Goal: Information Seeking & Learning: Compare options

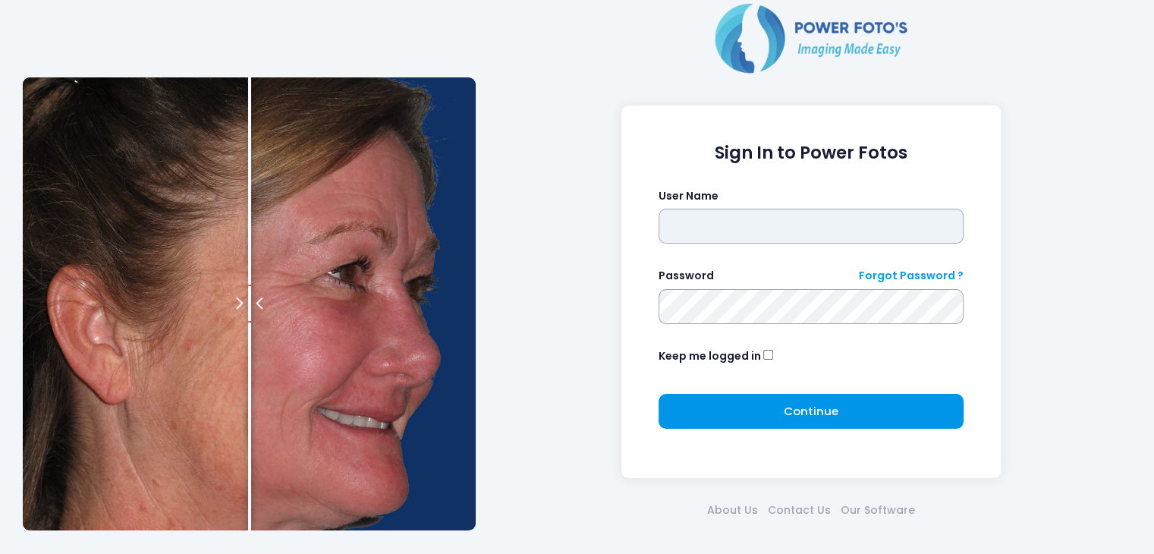
type input "*****"
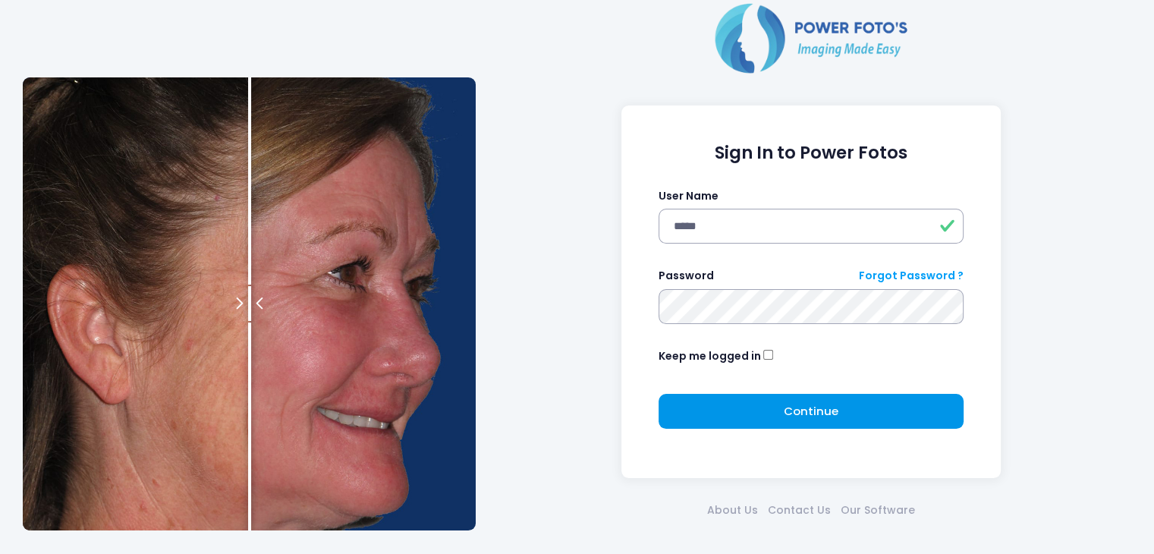
click at [723, 401] on button "Continue Please wait..." at bounding box center [811, 411] width 306 height 35
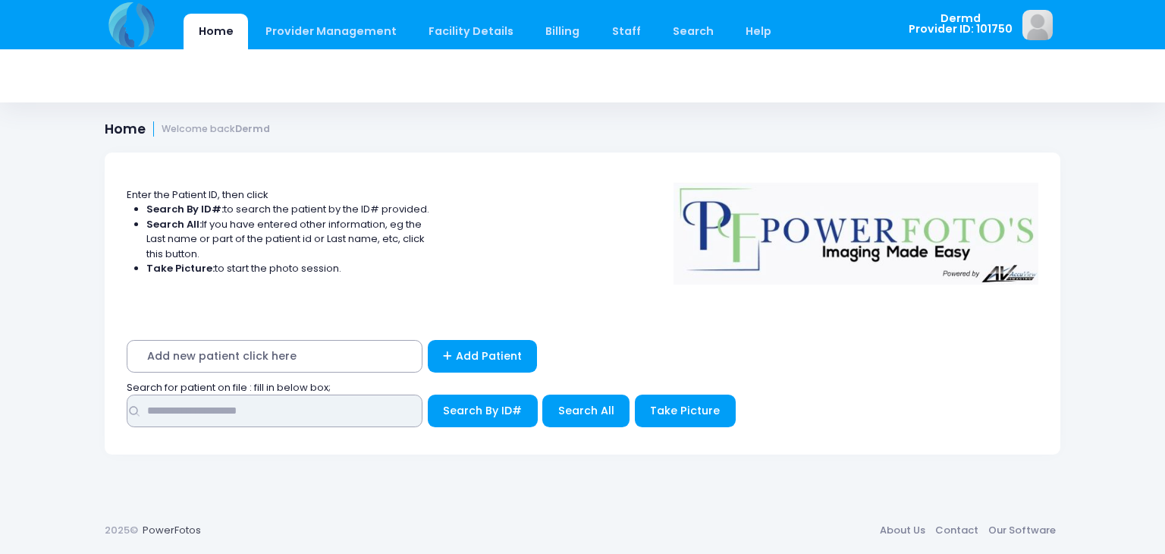
click at [239, 413] on input "text" at bounding box center [275, 410] width 296 height 33
type input "********"
click at [601, 408] on span "Search All" at bounding box center [586, 410] width 56 height 15
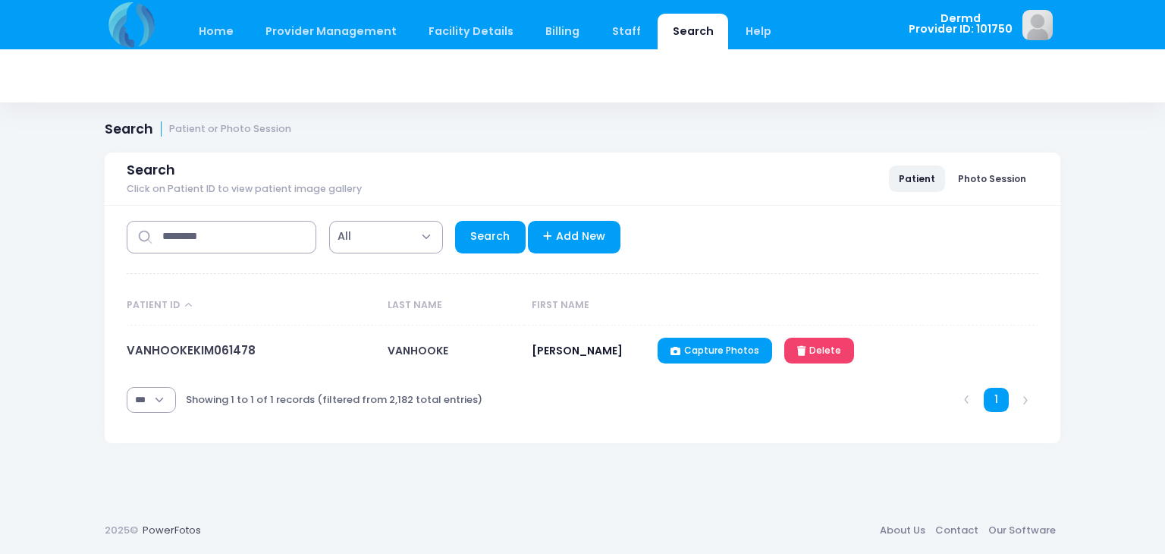
select select "***"
click at [203, 353] on link "VANHOOKEKIM061478" at bounding box center [191, 350] width 129 height 16
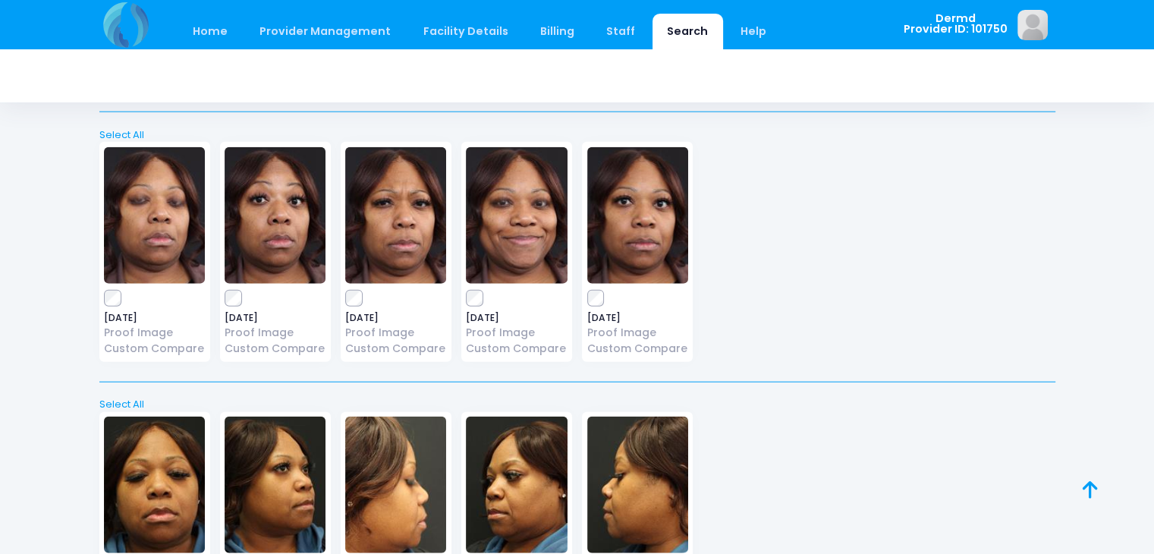
scroll to position [15122, 0]
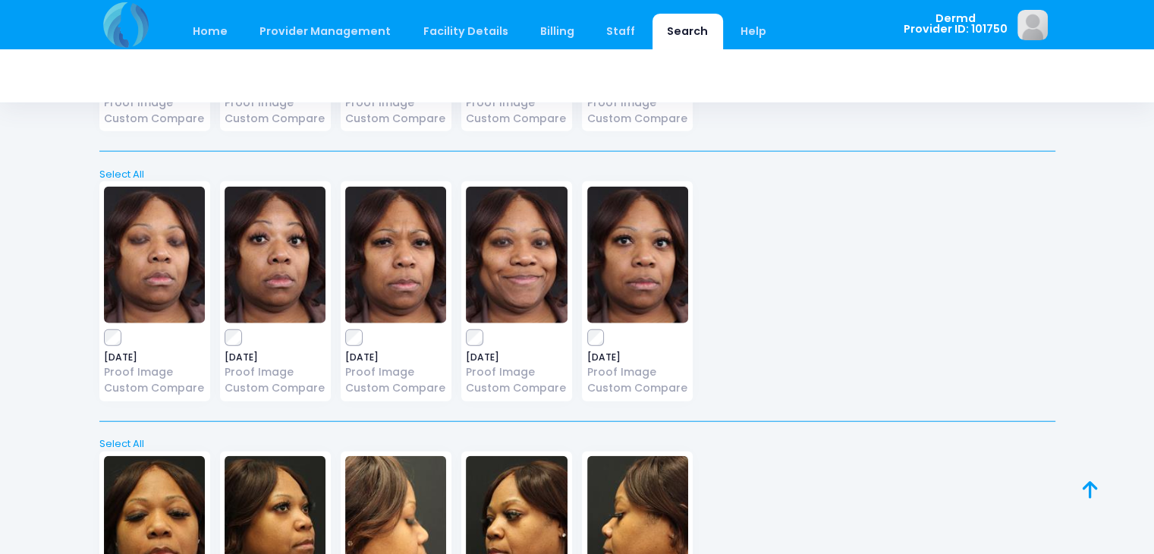
scroll to position [15583, 0]
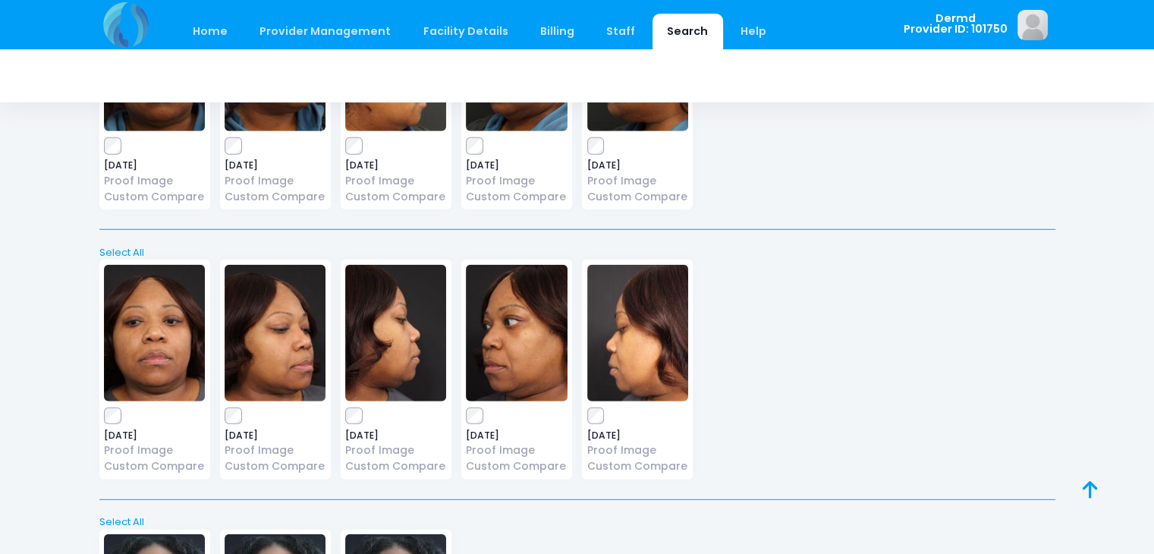
scroll to position [15853, 0]
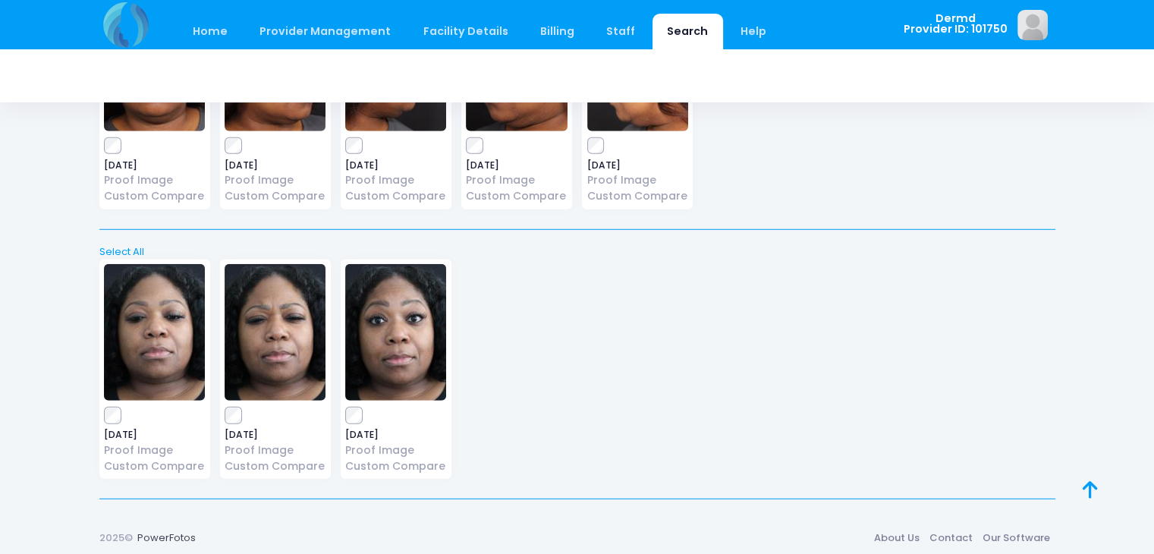
click at [127, 337] on img at bounding box center [154, 332] width 101 height 137
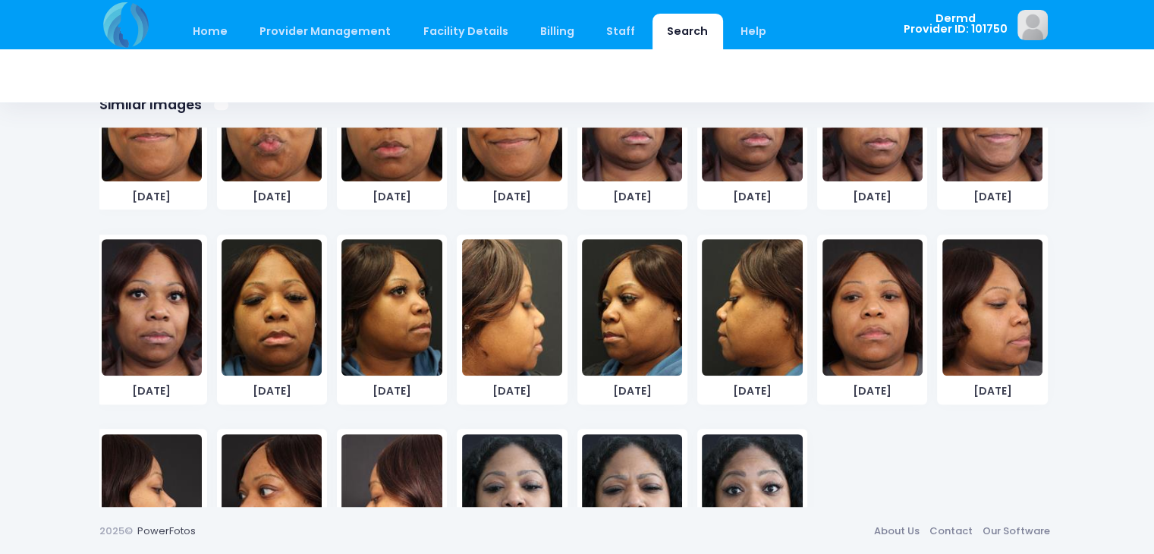
scroll to position [6432, 0]
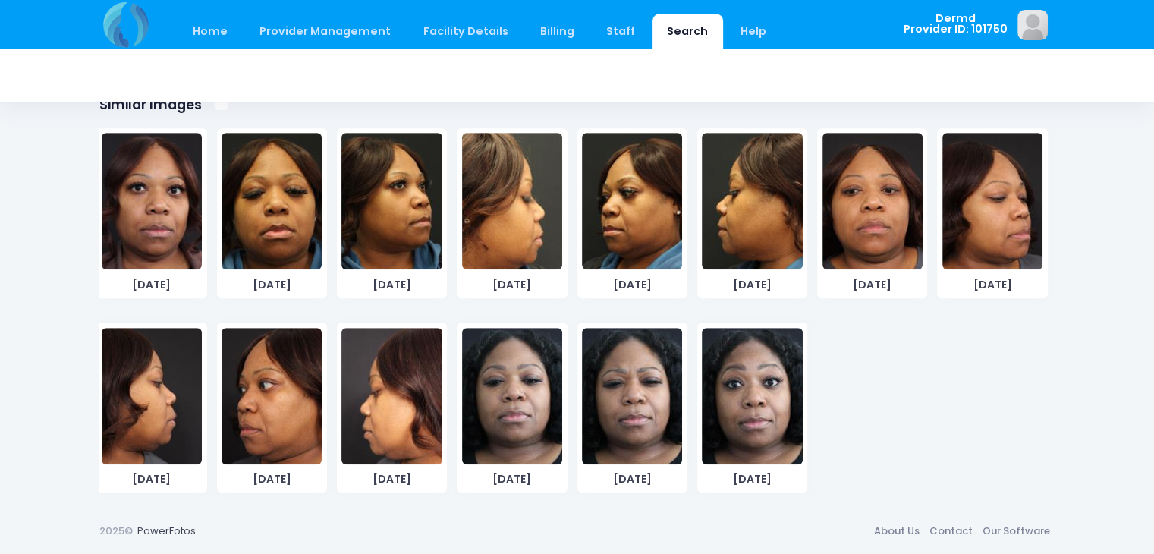
drag, startPoint x: 510, startPoint y: 416, endPoint x: 935, endPoint y: 393, distance: 425.4
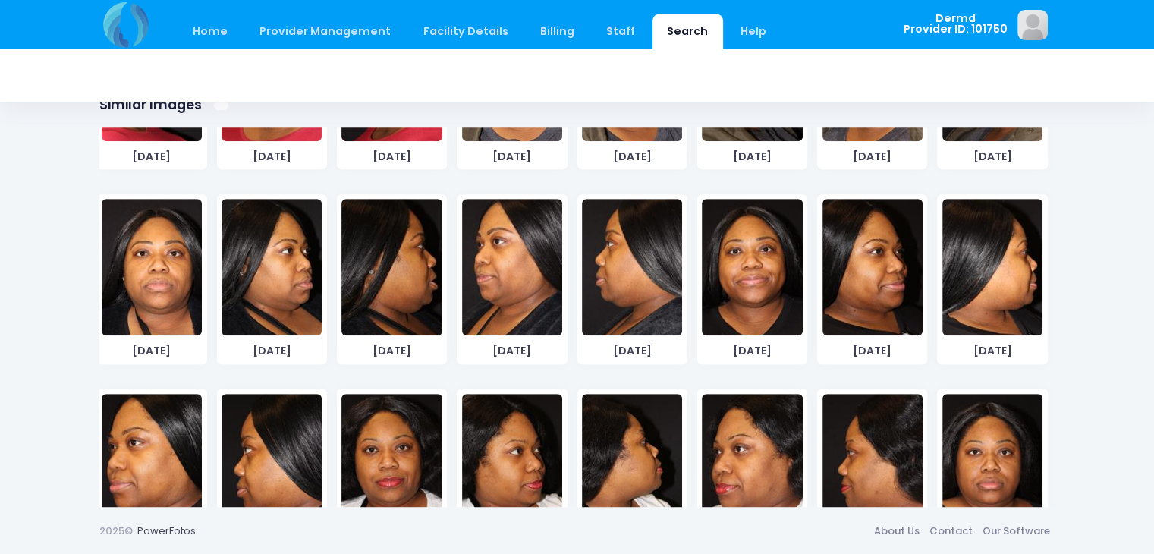
scroll to position [0, 0]
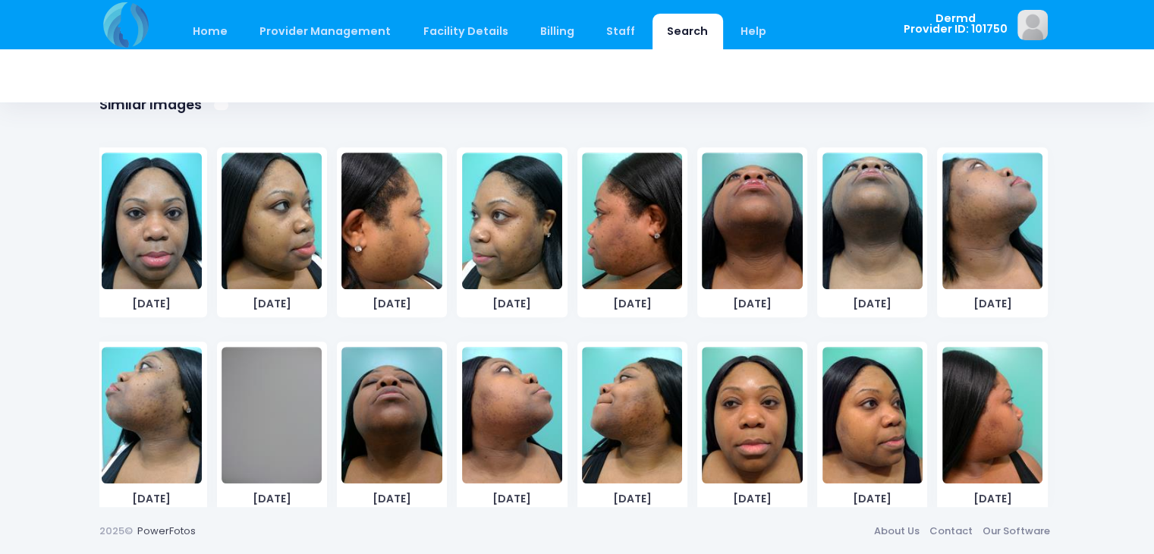
click at [1135, 14] on div "Home Provider Management Provider Management Add User Billing" at bounding box center [577, 24] width 1154 height 49
drag, startPoint x: 1047, startPoint y: 149, endPoint x: 1077, endPoint y: 171, distance: 37.5
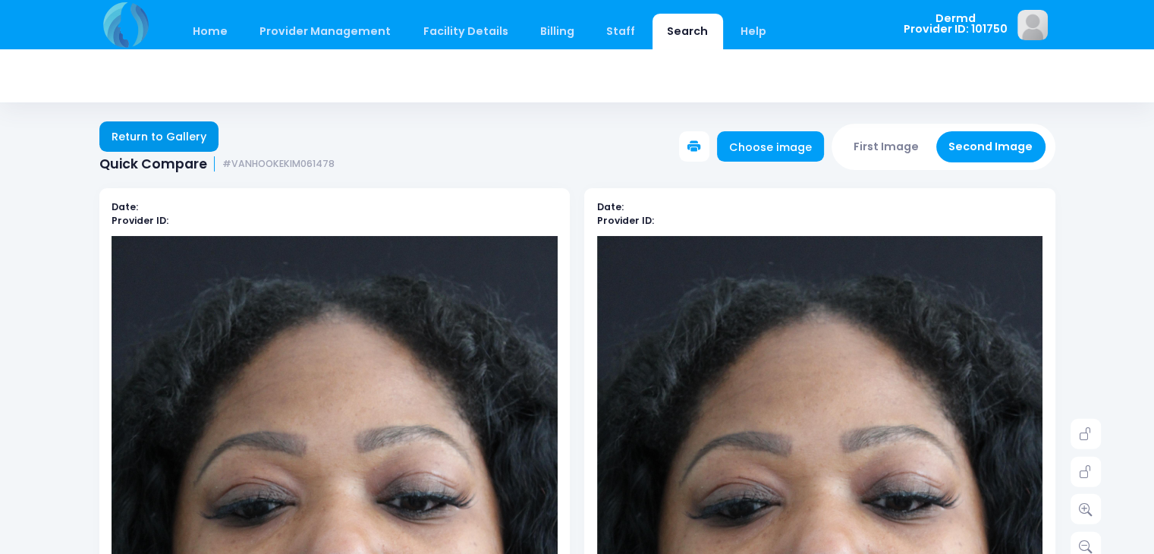
click at [158, 132] on link "Return to Gallery" at bounding box center [159, 136] width 120 height 30
click at [105, 133] on link "Return to Gallery" at bounding box center [159, 136] width 120 height 30
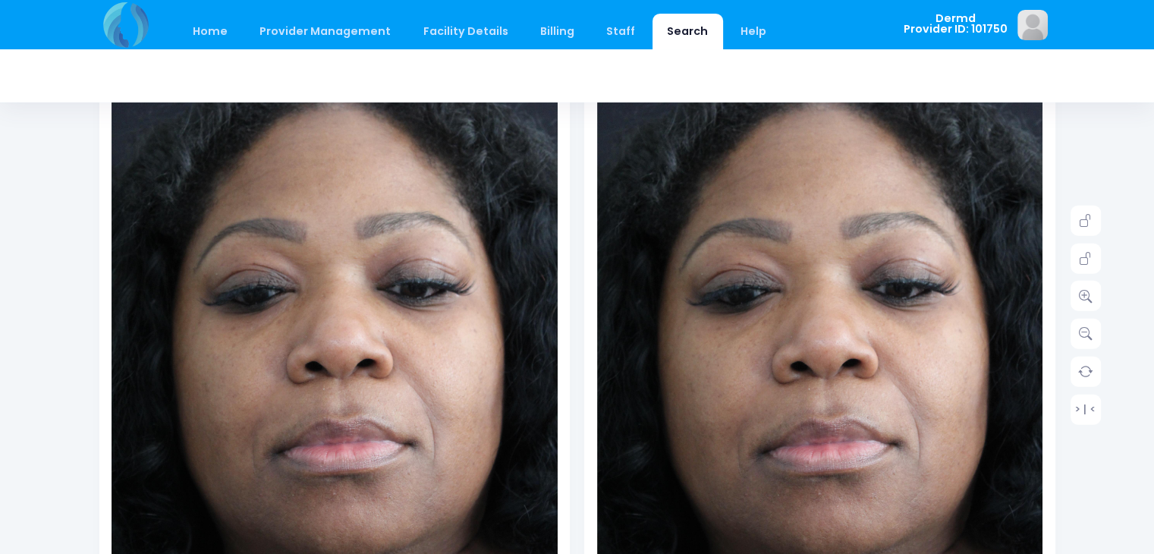
scroll to position [215, 0]
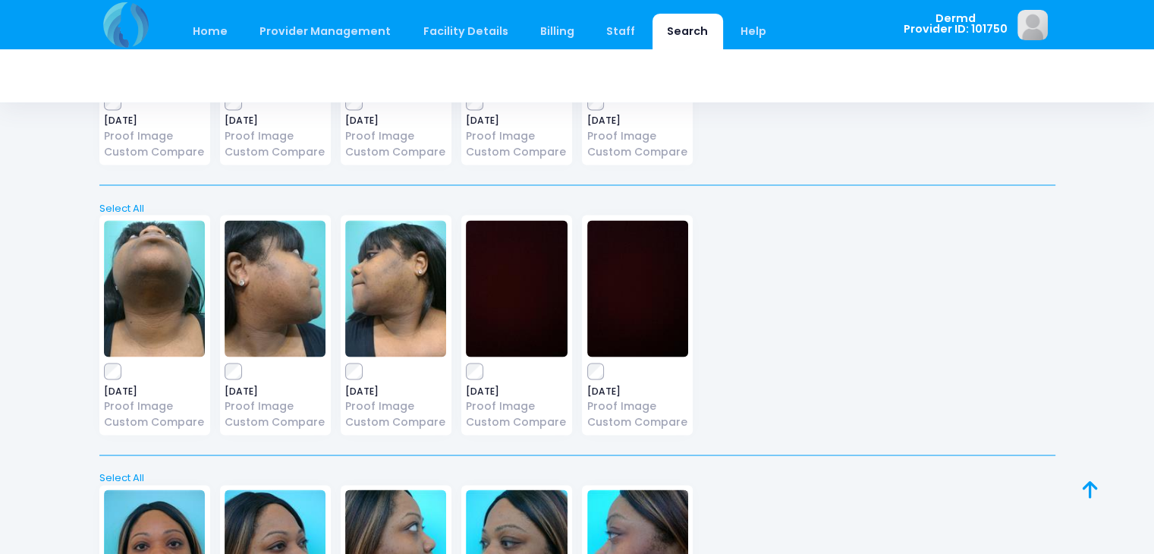
scroll to position [2703, 0]
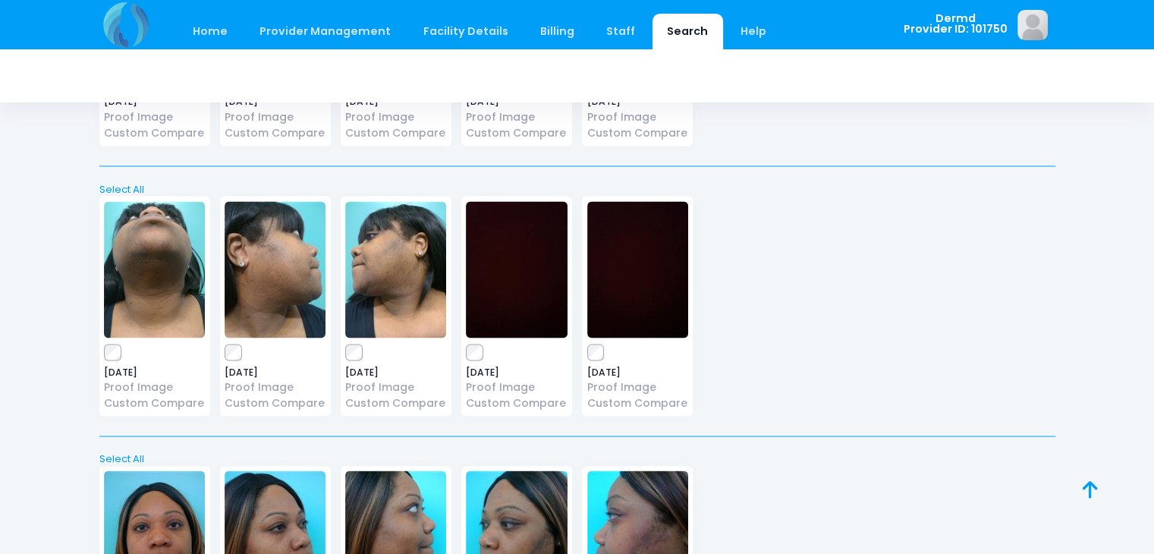
click at [145, 253] on img at bounding box center [154, 269] width 101 height 137
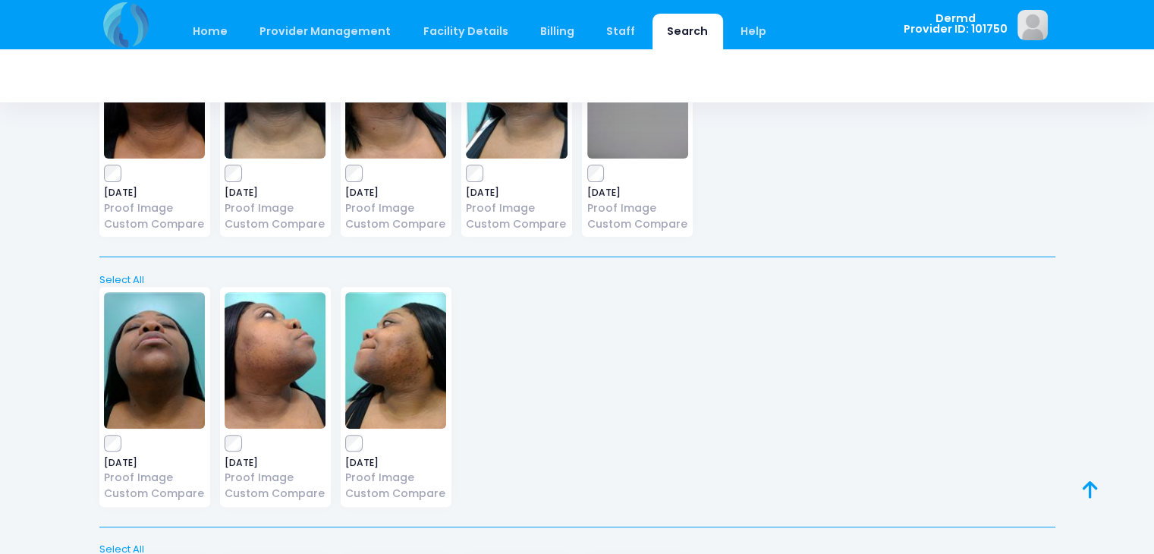
scroll to position [0, 0]
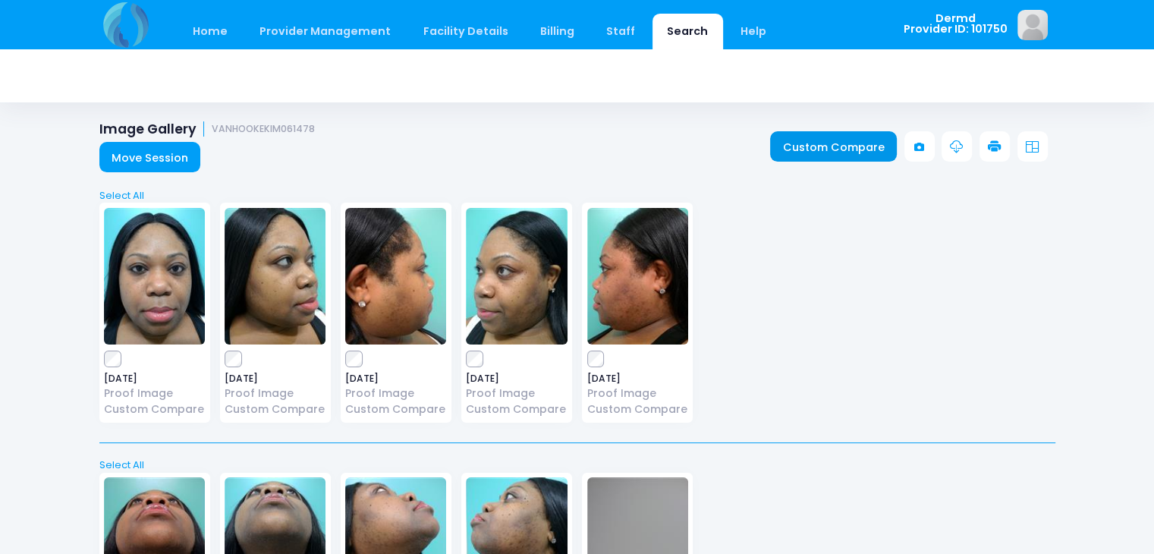
click at [824, 148] on link "Custom Compare" at bounding box center [833, 146] width 127 height 30
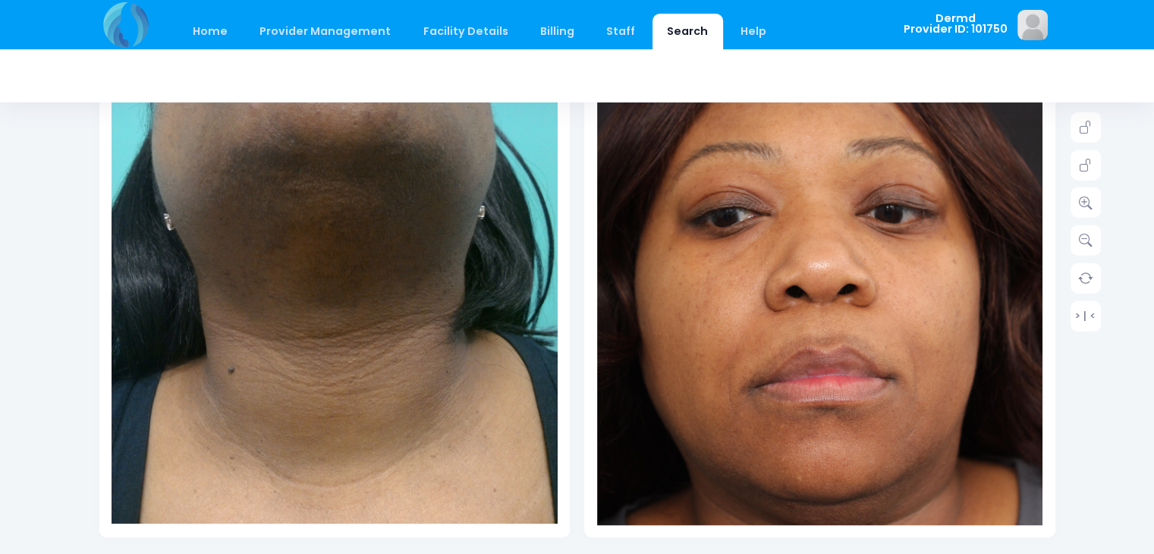
scroll to position [203, 0]
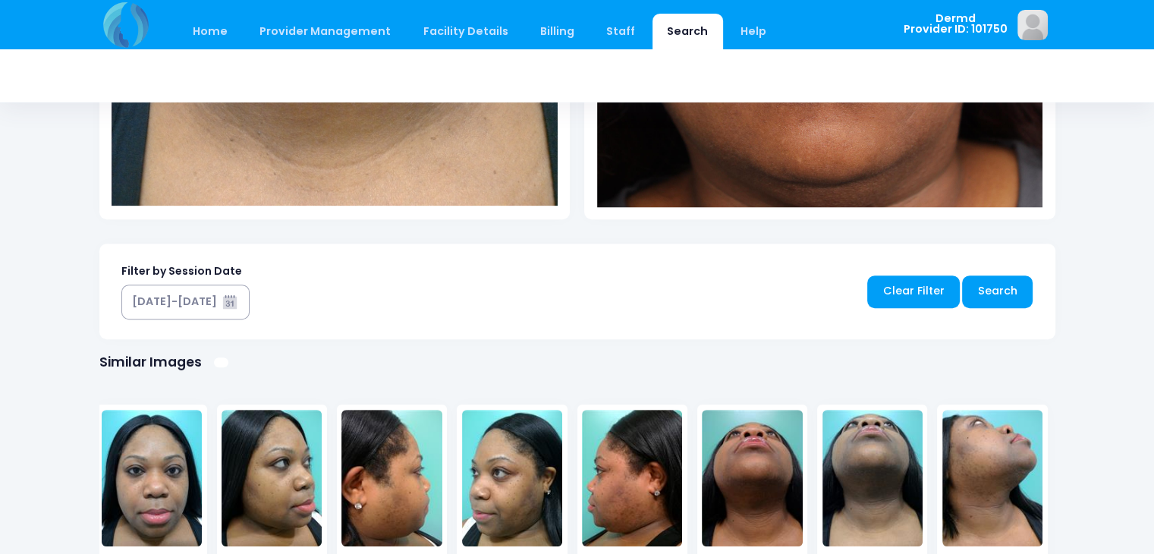
drag, startPoint x: 1159, startPoint y: 205, endPoint x: 1101, endPoint y: 227, distance: 62.4
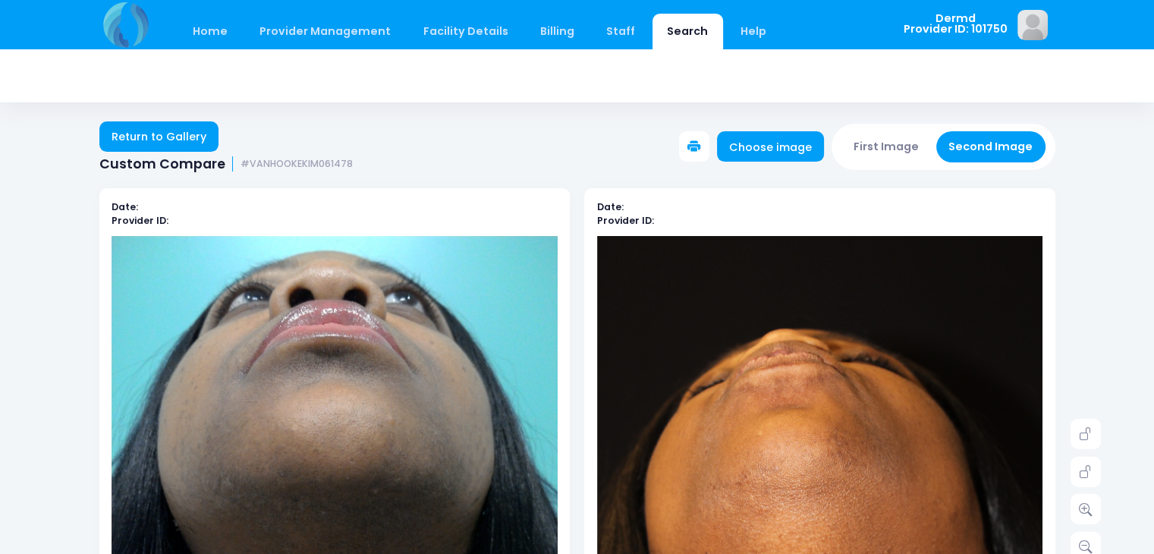
drag, startPoint x: 1152, startPoint y: 148, endPoint x: 1093, endPoint y: 118, distance: 66.5
click at [1093, 118] on div "Return to Gallery Custom Compare #VANHOOKEKIM061478 Choose image First Image Se…" at bounding box center [577, 139] width 1154 height 66
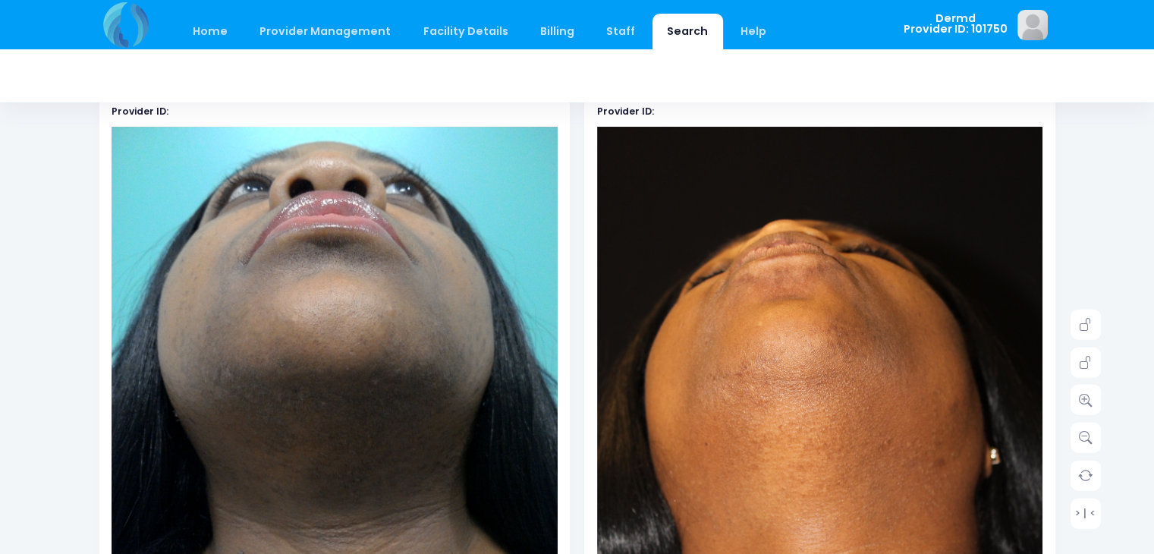
scroll to position [117, 0]
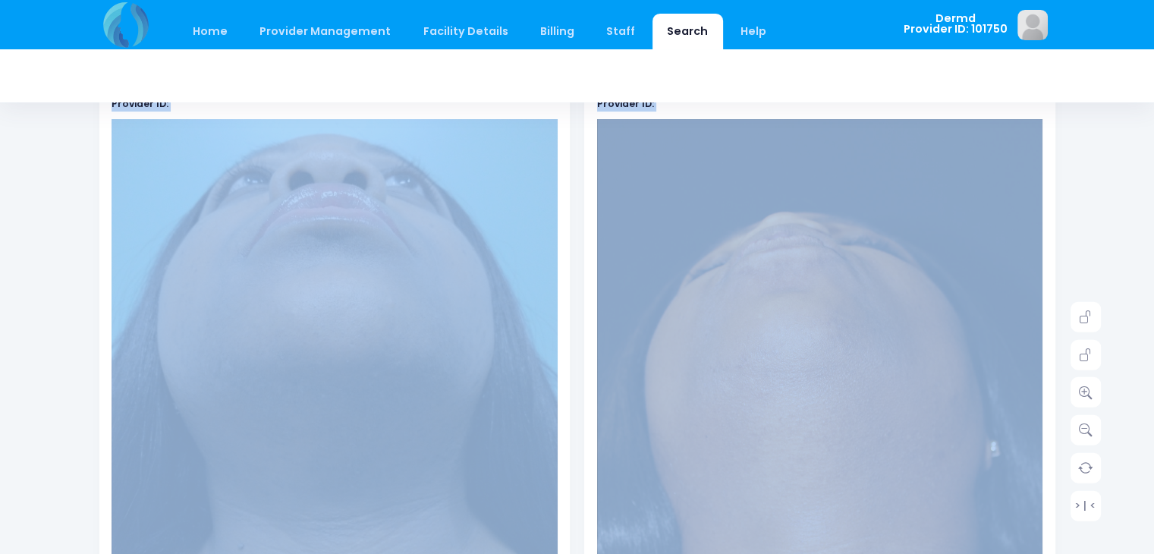
drag, startPoint x: 1153, startPoint y: 136, endPoint x: 1161, endPoint y: 115, distance: 22.6
click at [1153, 115] on html "Home Provider Management Provider Management Staff" at bounding box center [577, 160] width 1154 height 554
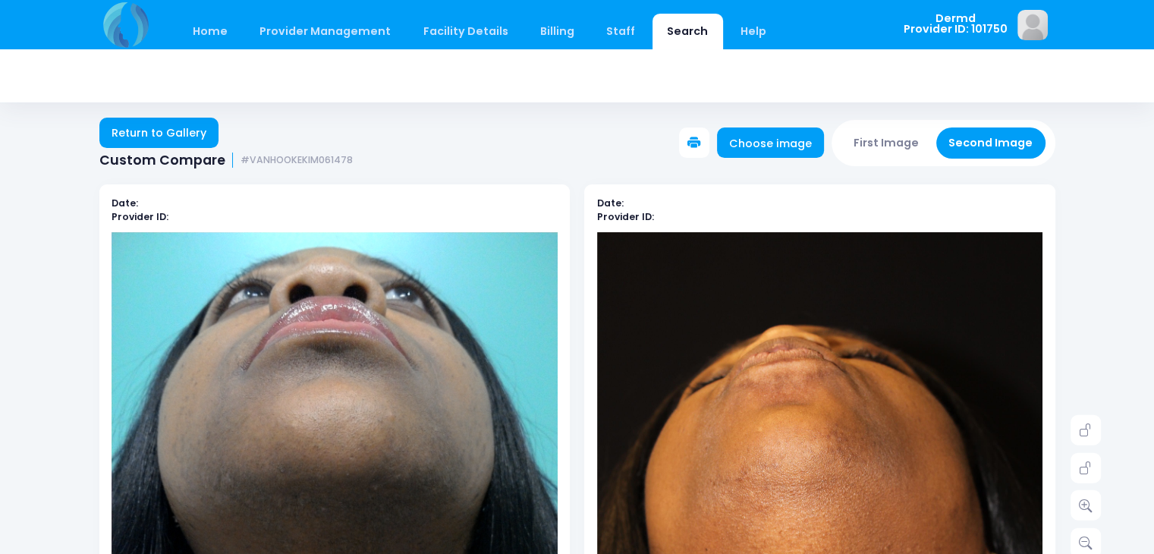
scroll to position [0, 0]
